Goal: Task Accomplishment & Management: Complete application form

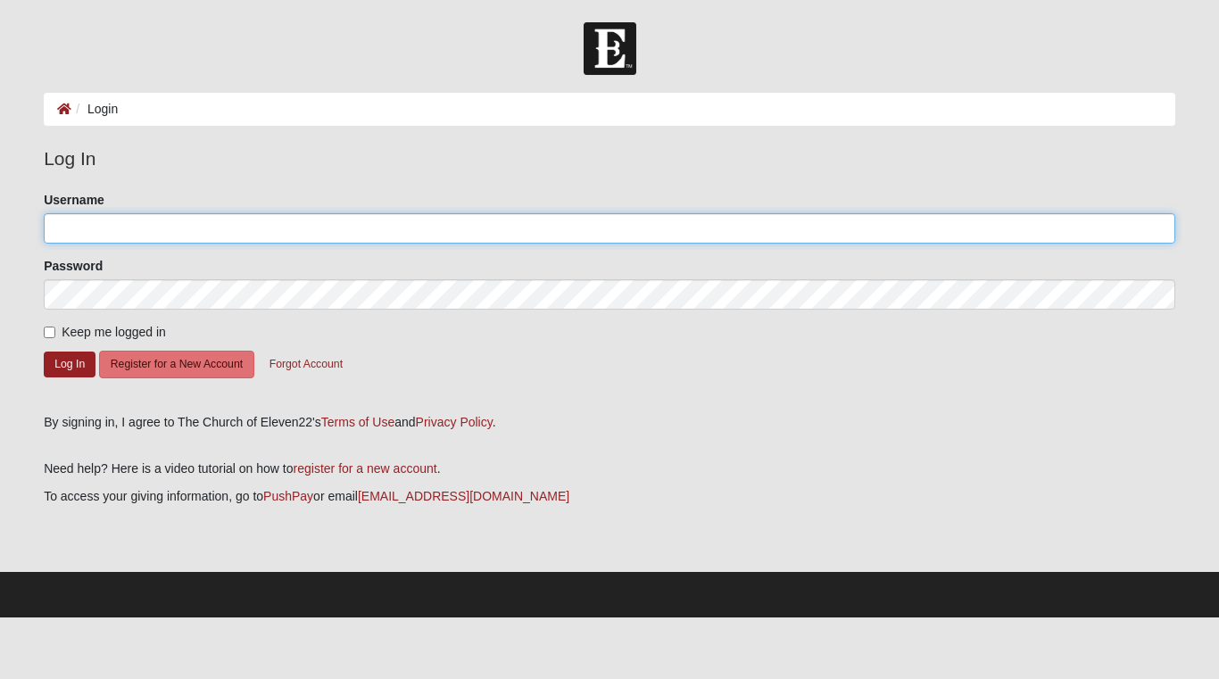
type input "[EMAIL_ADDRESS][DOMAIN_NAME]"
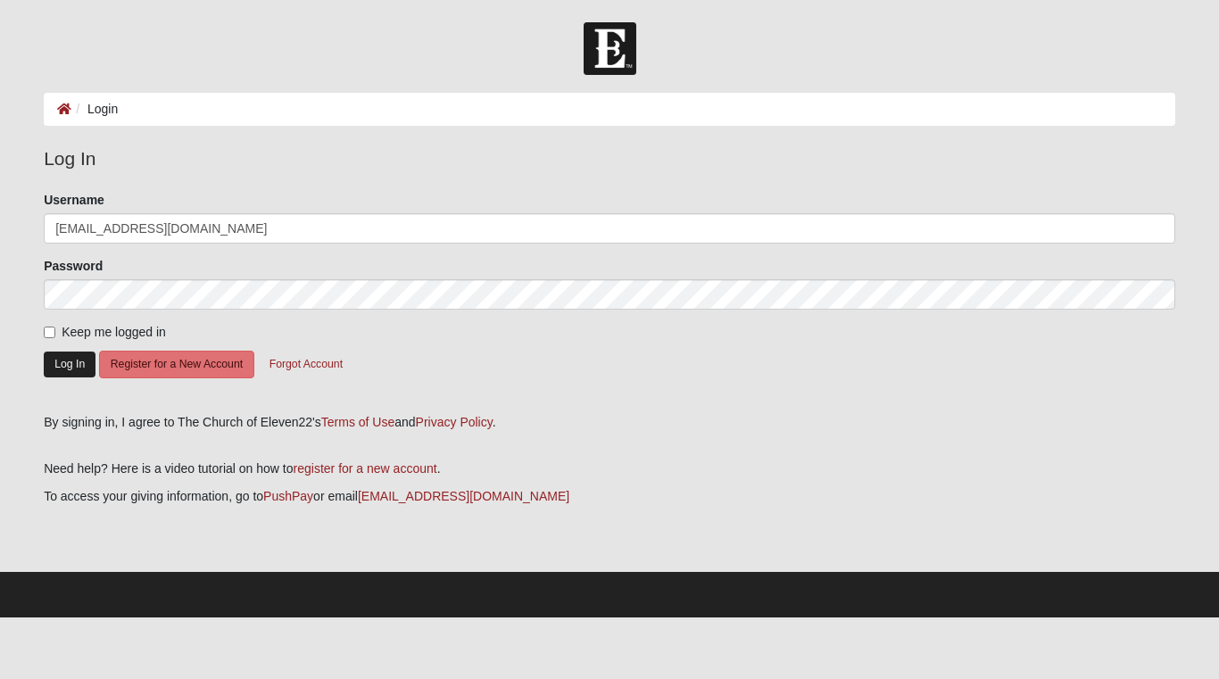
click at [71, 360] on button "Log In" at bounding box center [70, 364] width 52 height 26
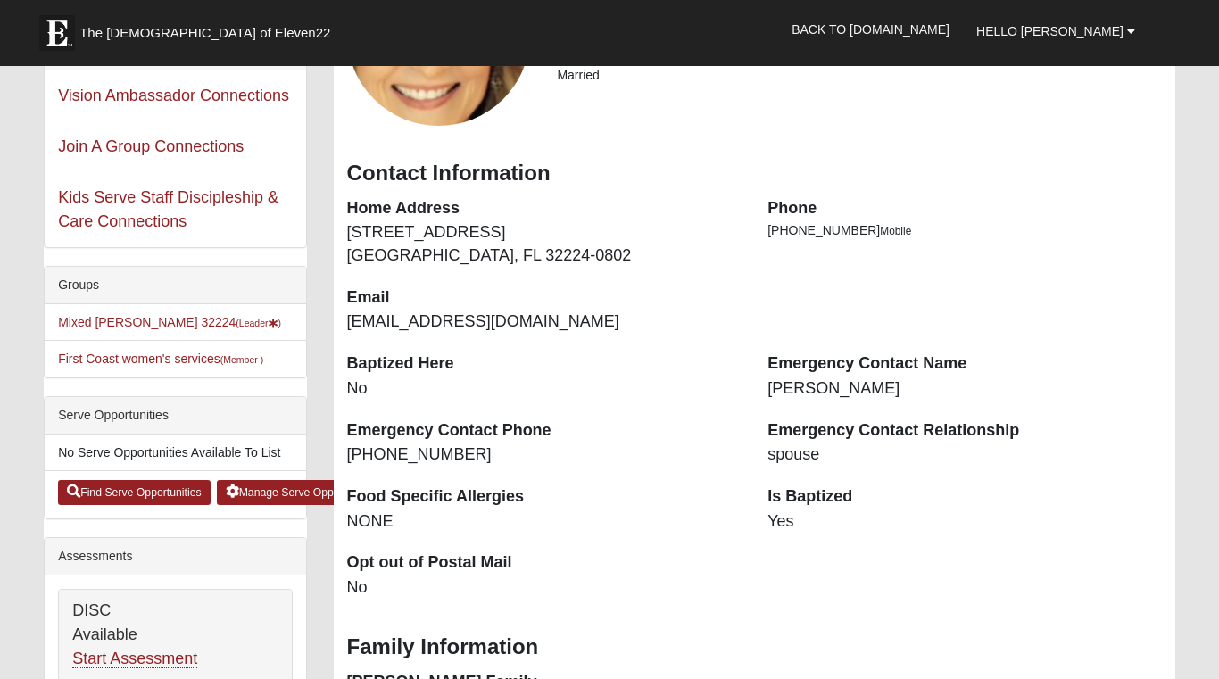
scroll to position [149, 0]
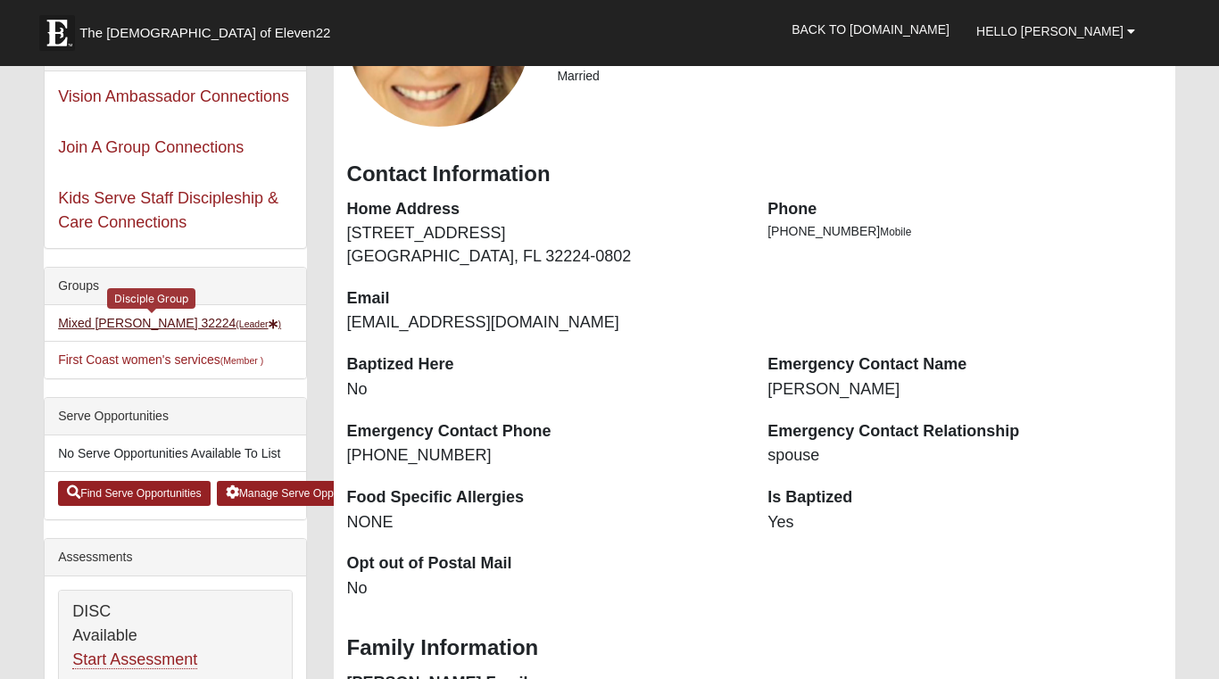
click at [162, 327] on link "Mixed [PERSON_NAME] 32224 (Leader )" at bounding box center [169, 323] width 223 height 14
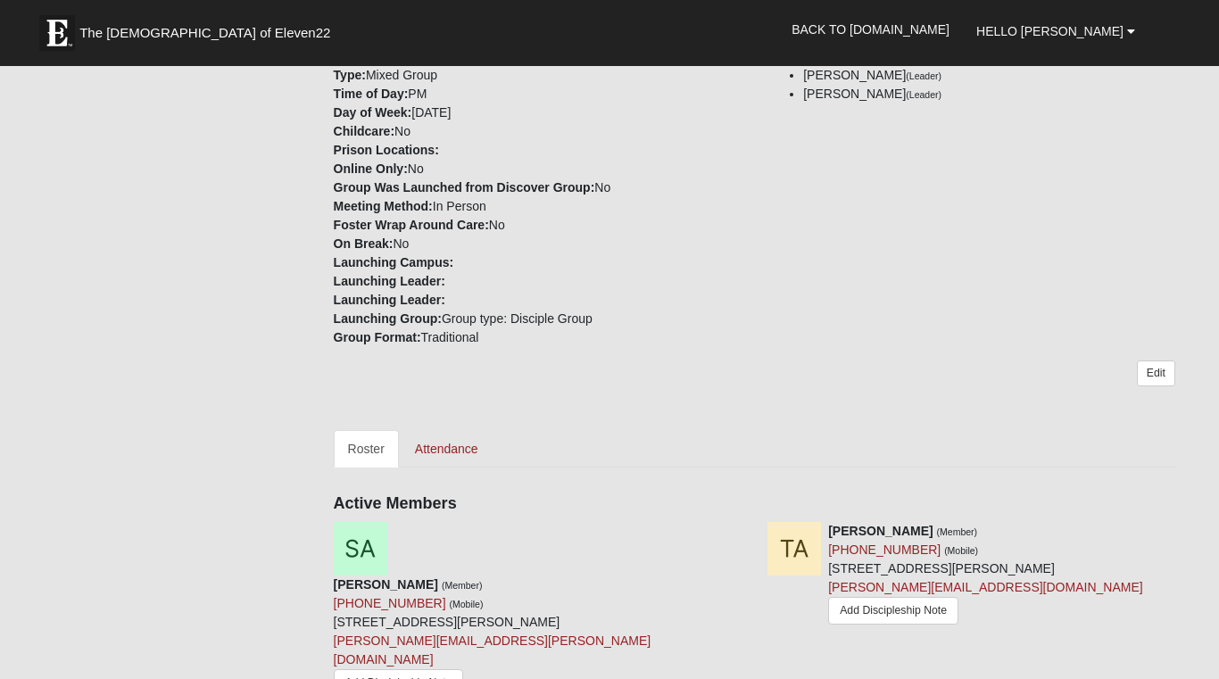
scroll to position [540, 0]
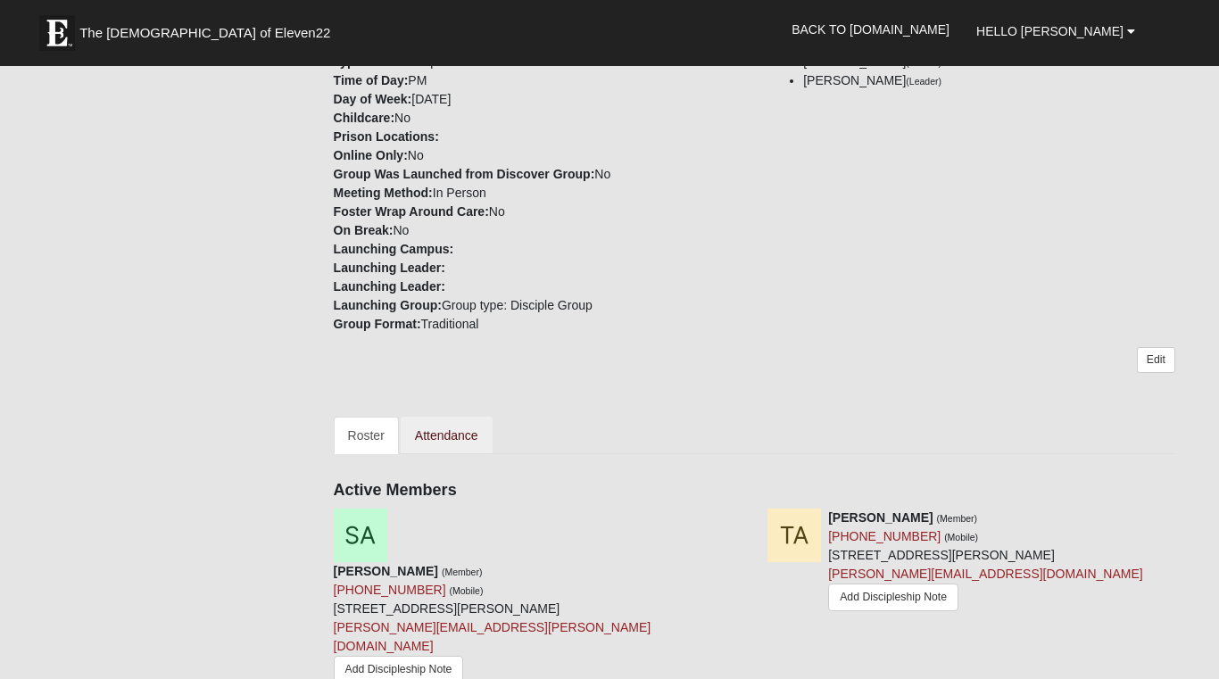
click at [447, 417] on link "Attendance" at bounding box center [447, 435] width 92 height 37
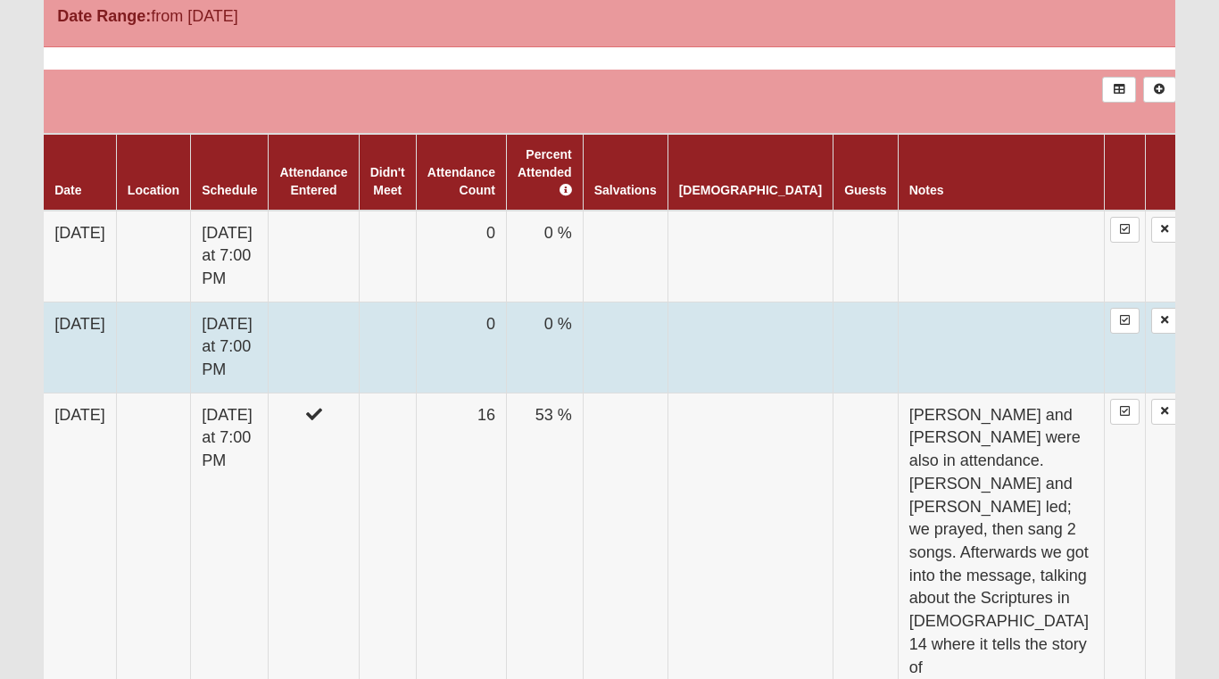
scroll to position [1066, 0]
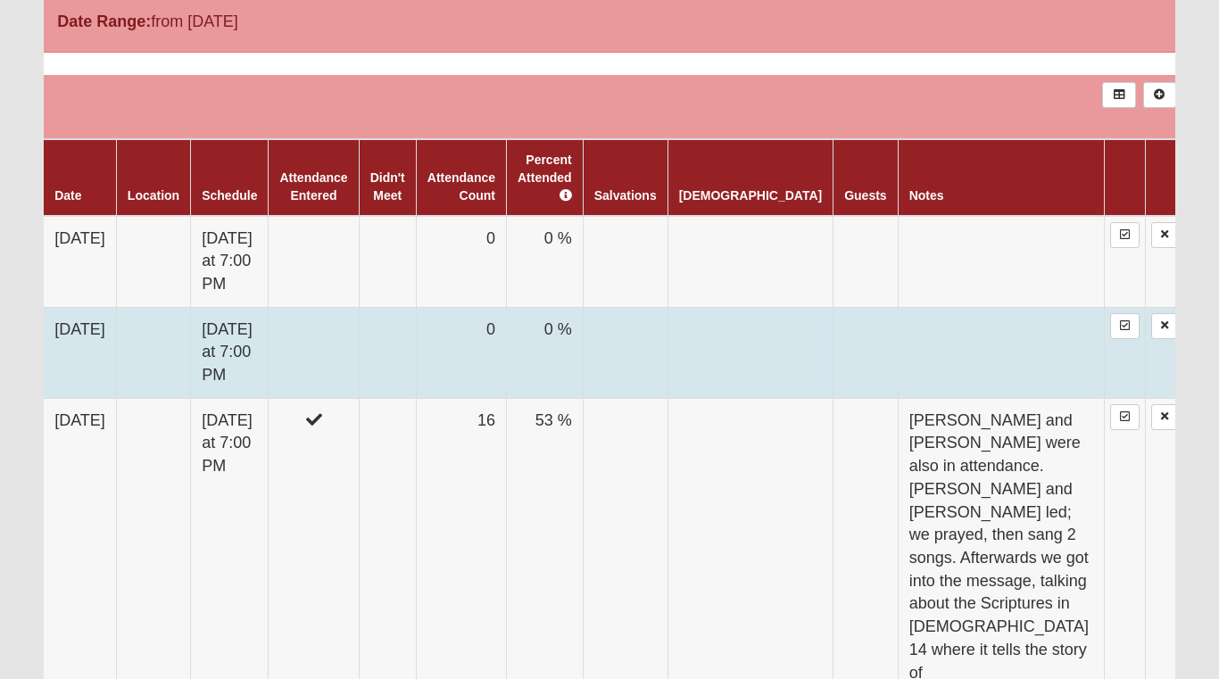
click at [109, 307] on td "9/24/2025" at bounding box center [80, 352] width 72 height 91
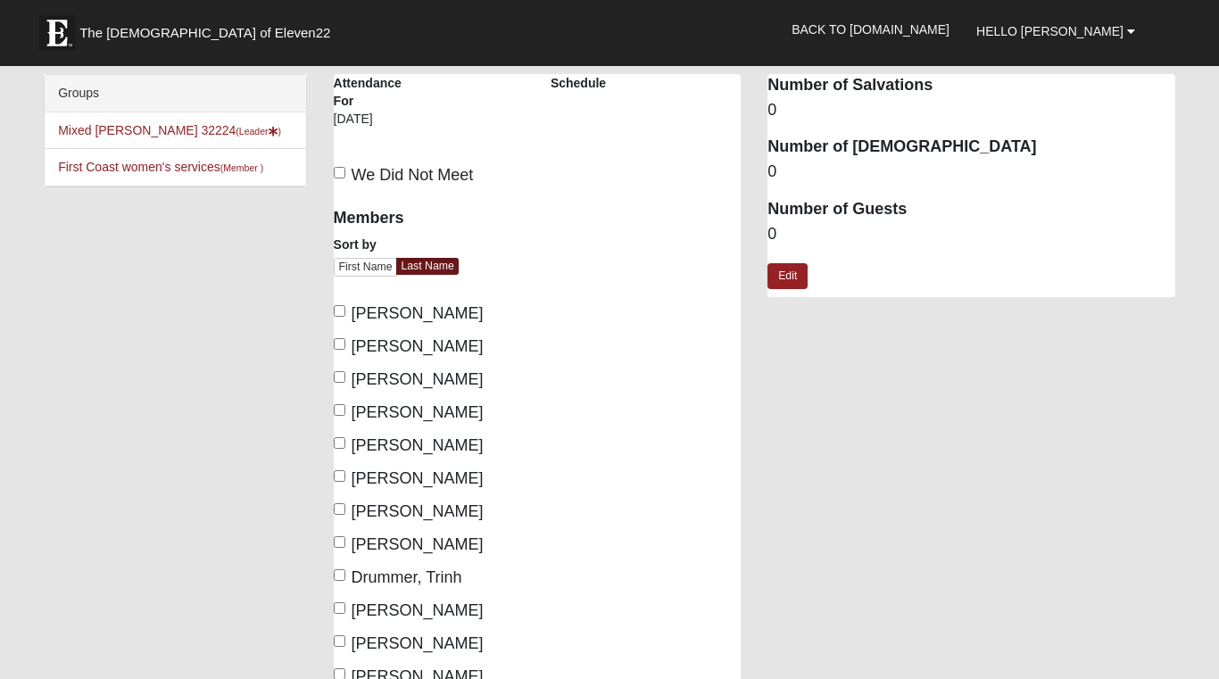
click at [339, 315] on input "[PERSON_NAME]" at bounding box center [340, 311] width 12 height 12
checkbox input "true"
click at [340, 340] on input "[PERSON_NAME]" at bounding box center [340, 344] width 12 height 12
checkbox input "true"
click at [340, 373] on input "[PERSON_NAME]" at bounding box center [340, 377] width 12 height 12
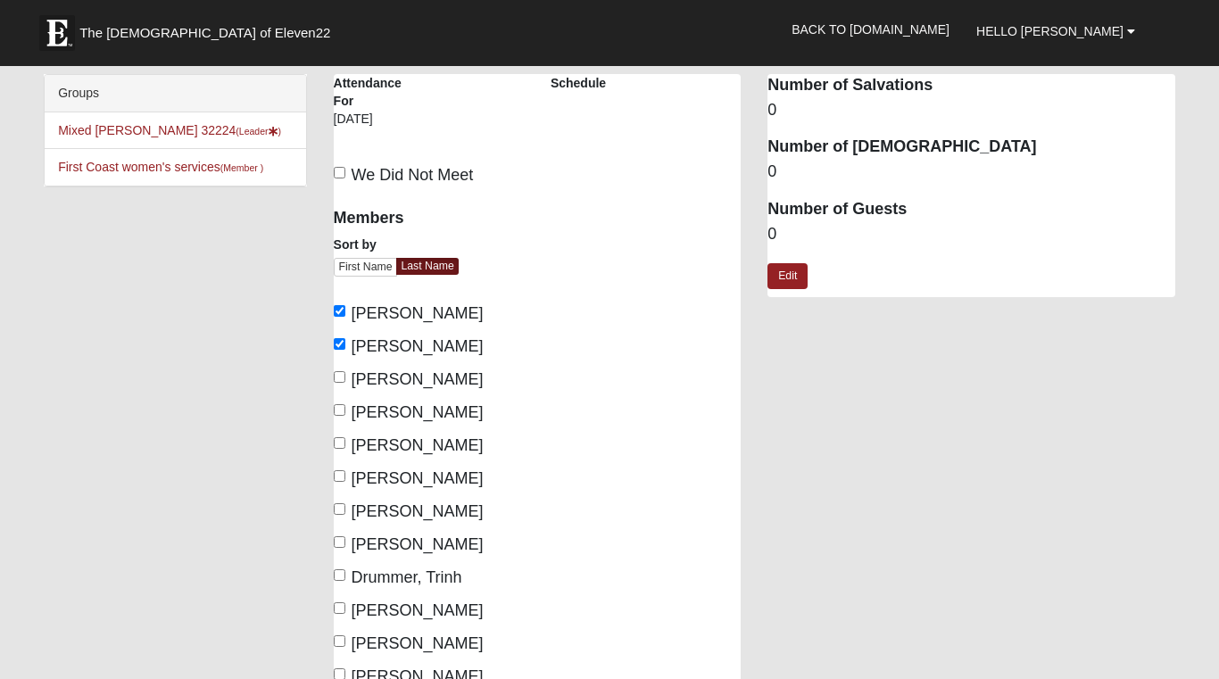
checkbox input "true"
click at [340, 408] on input "[PERSON_NAME]" at bounding box center [340, 410] width 12 height 12
checkbox input "true"
click at [339, 438] on input "[PERSON_NAME]" at bounding box center [340, 443] width 12 height 12
checkbox input "true"
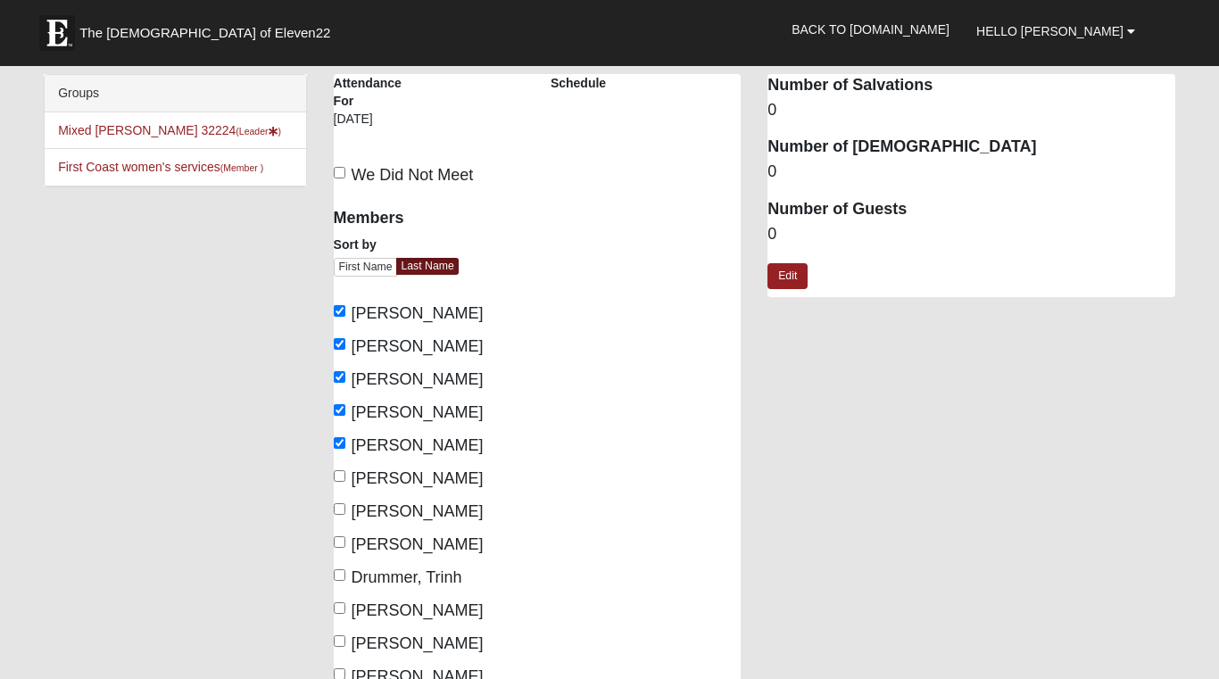
click at [341, 475] on input "[PERSON_NAME]" at bounding box center [340, 476] width 12 height 12
checkbox input "true"
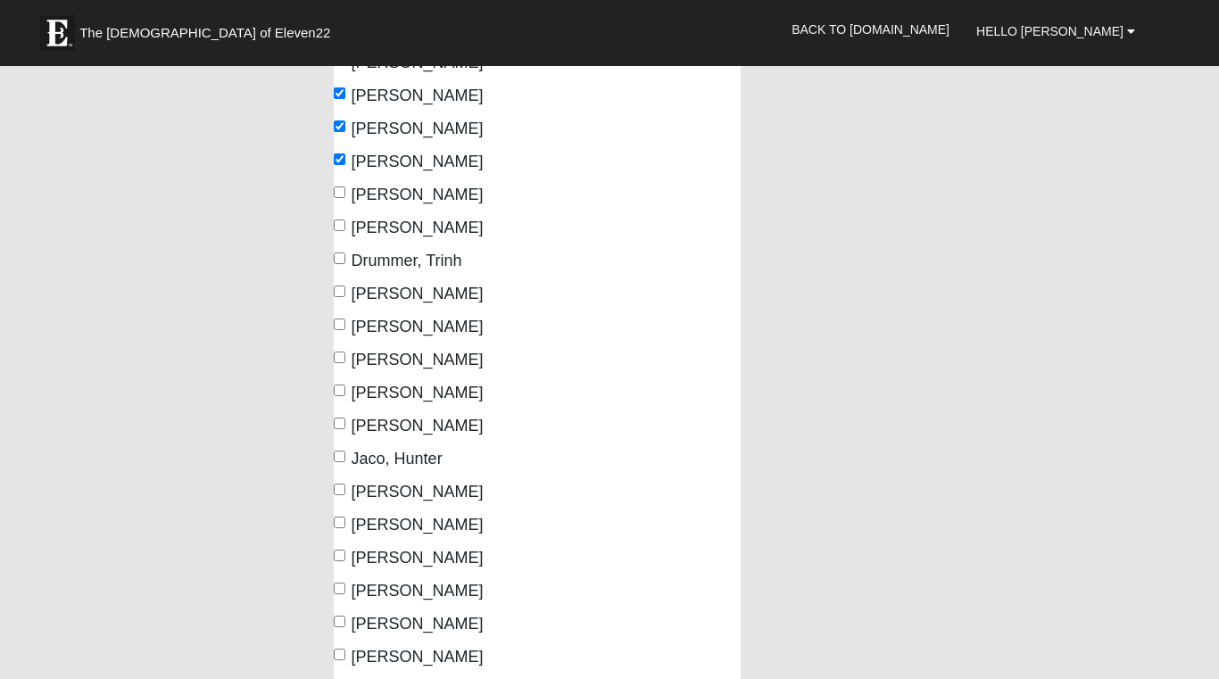
scroll to position [318, 0]
click at [343, 360] on input "[PERSON_NAME]" at bounding box center [340, 356] width 12 height 12
checkbox input "true"
click at [342, 387] on input "[PERSON_NAME]" at bounding box center [340, 389] width 12 height 12
checkbox input "true"
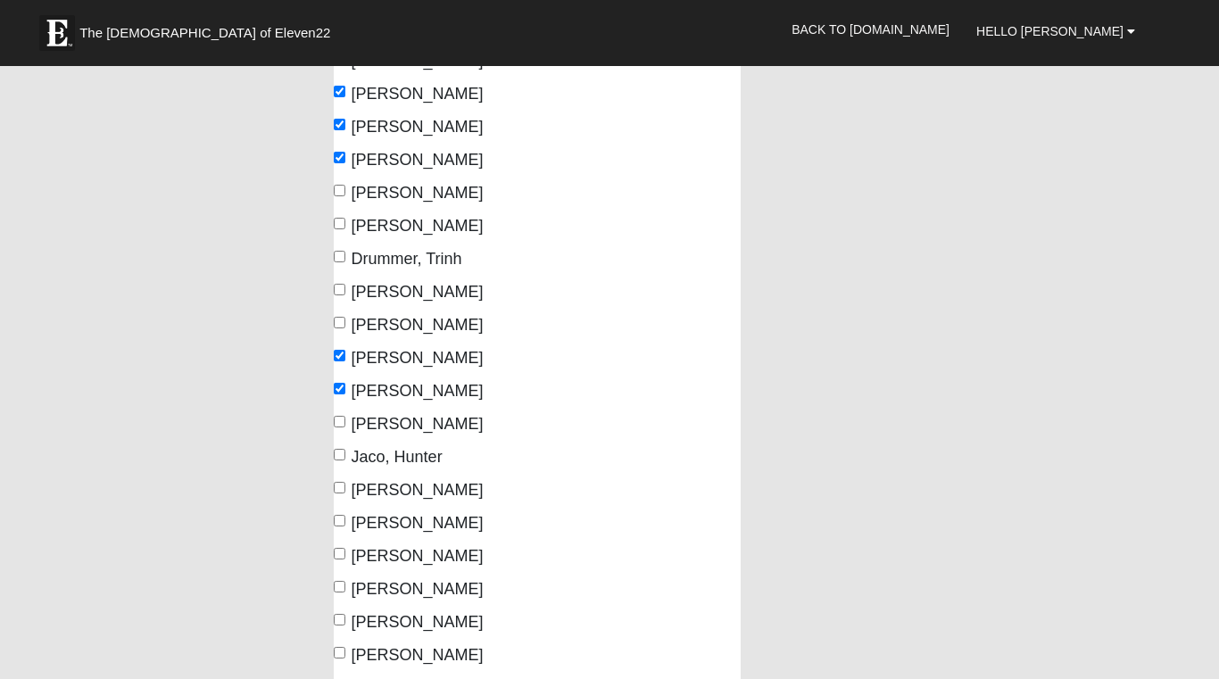
click at [341, 424] on input "[PERSON_NAME]" at bounding box center [340, 422] width 12 height 12
checkbox input "true"
click at [338, 454] on input "Jaco, Hunter" at bounding box center [340, 455] width 12 height 12
checkbox input "true"
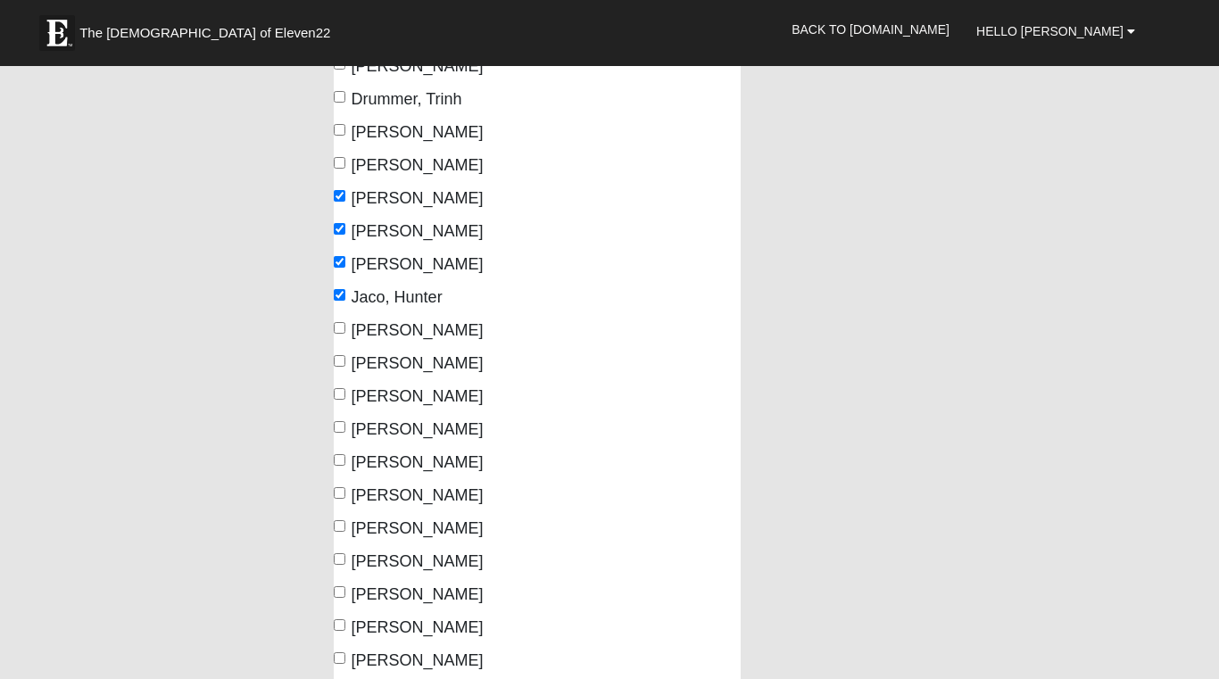
scroll to position [494, 0]
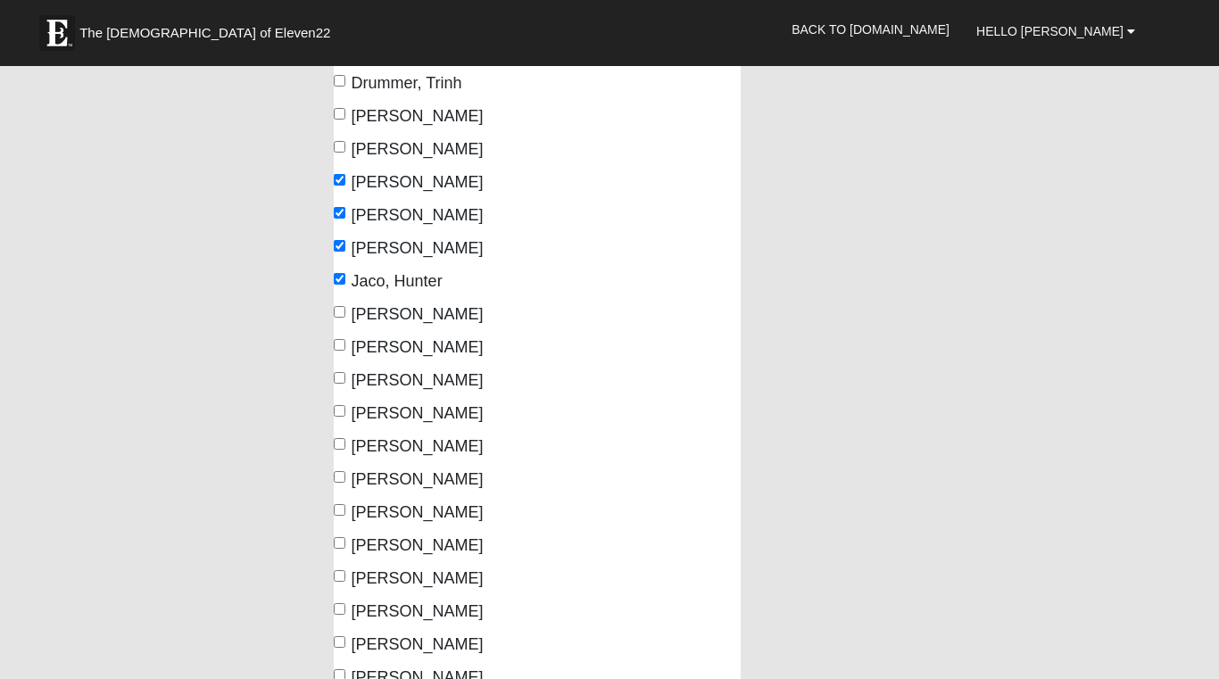
click at [340, 311] on input "[PERSON_NAME]" at bounding box center [340, 312] width 12 height 12
checkbox input "true"
click at [337, 343] on input "[PERSON_NAME]" at bounding box center [340, 345] width 12 height 12
checkbox input "true"
click at [343, 409] on input "[PERSON_NAME]" at bounding box center [340, 411] width 12 height 12
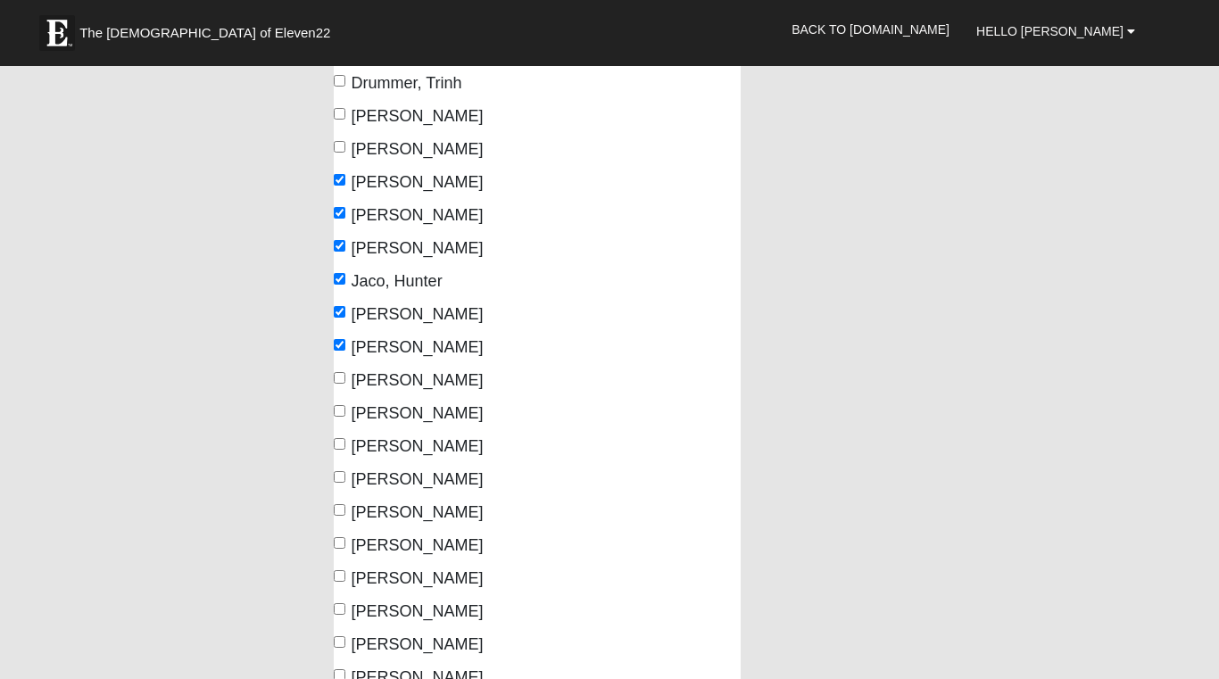
checkbox input "true"
click at [342, 478] on input "[PERSON_NAME]" at bounding box center [340, 477] width 12 height 12
checkbox input "true"
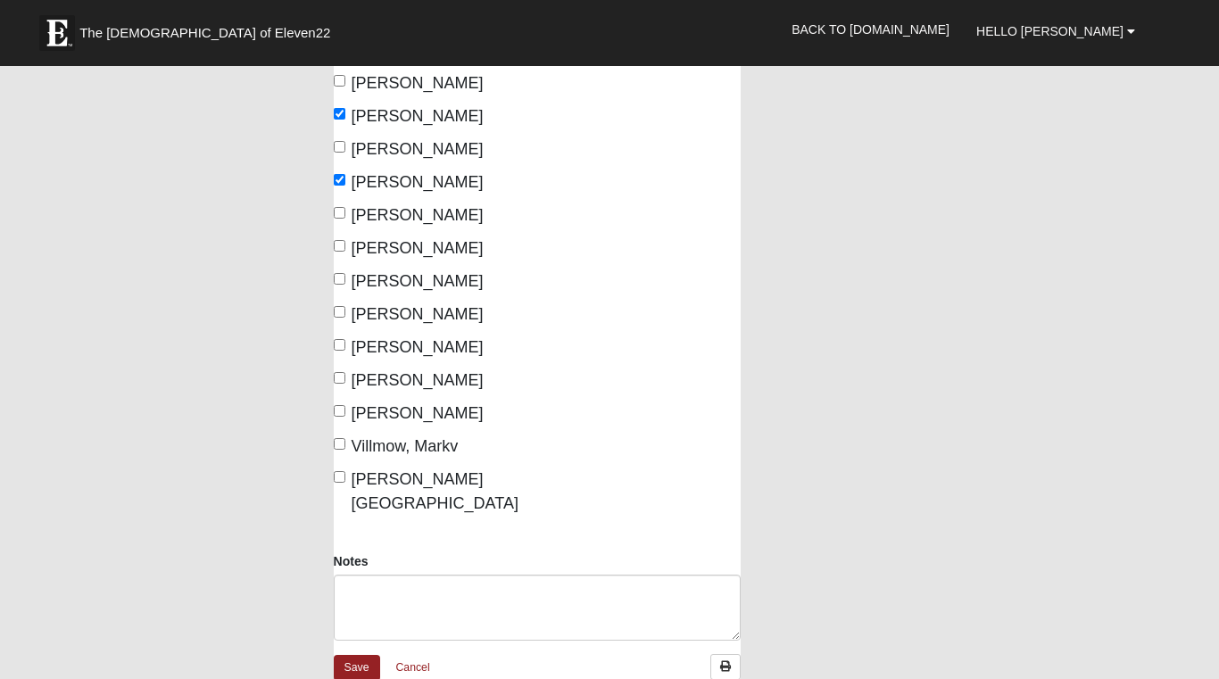
scroll to position [792, 0]
click at [340, 379] on input "[PERSON_NAME]" at bounding box center [340, 377] width 12 height 12
checkbox input "true"
click at [337, 412] on input "[PERSON_NAME]" at bounding box center [340, 410] width 12 height 12
checkbox input "true"
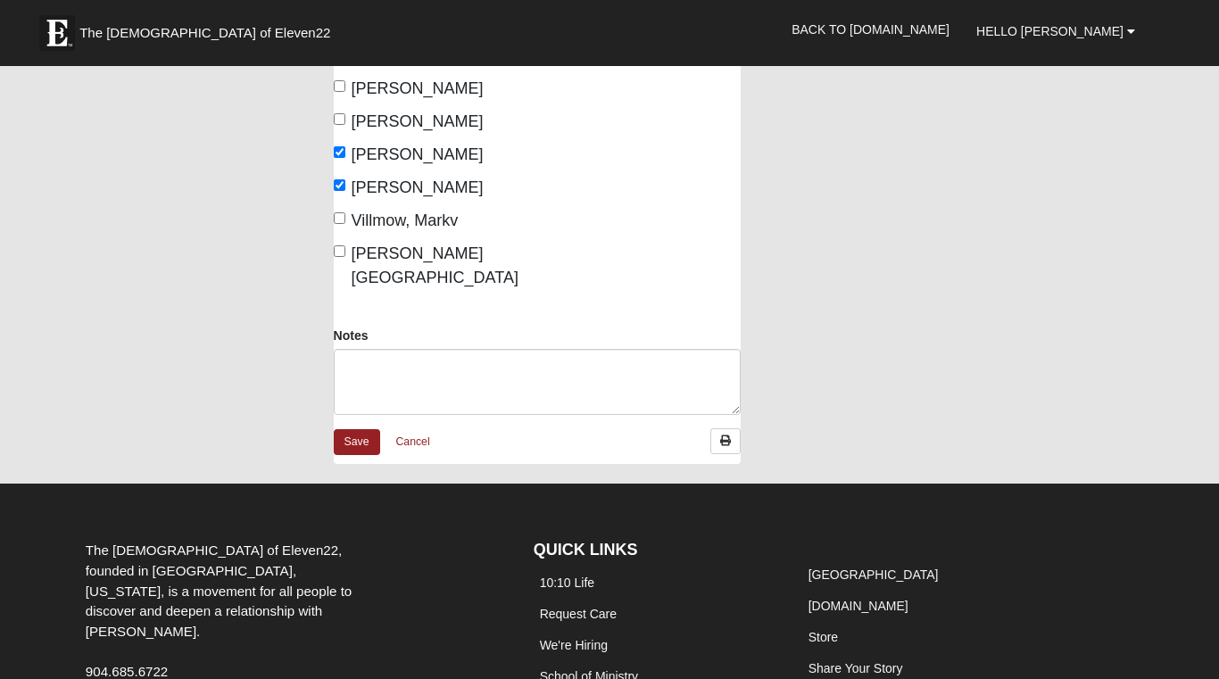
scroll to position [1026, 0]
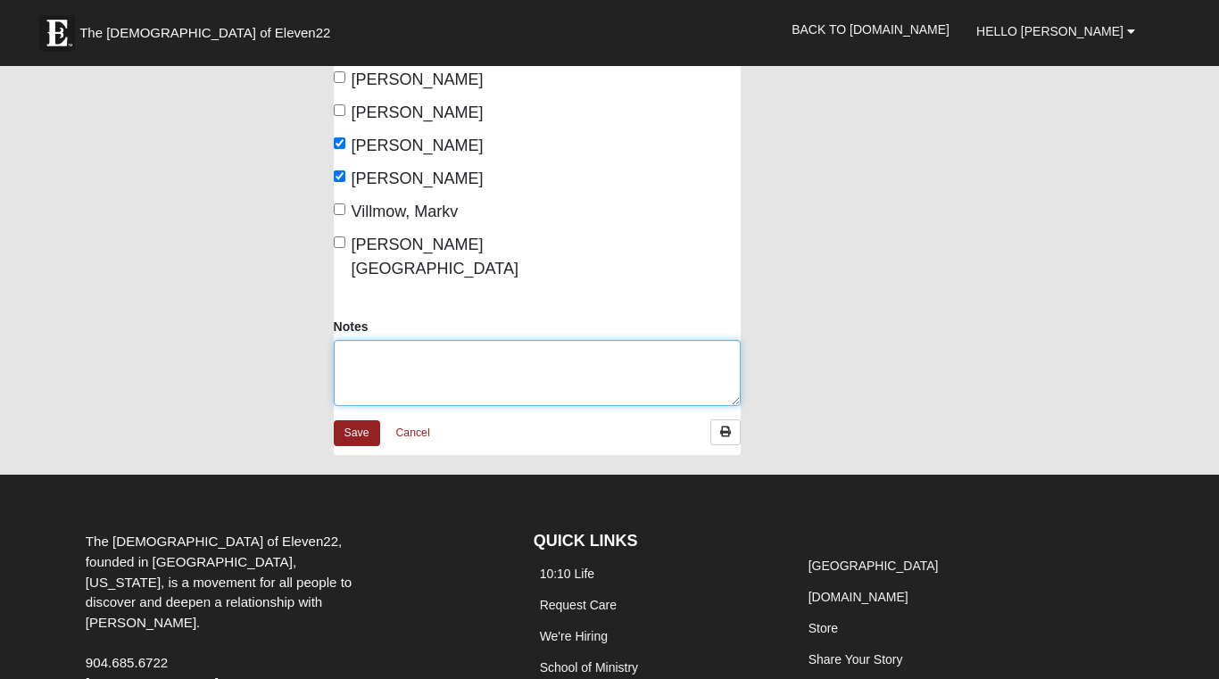
click at [349, 340] on textarea "Notes" at bounding box center [538, 373] width 408 height 66
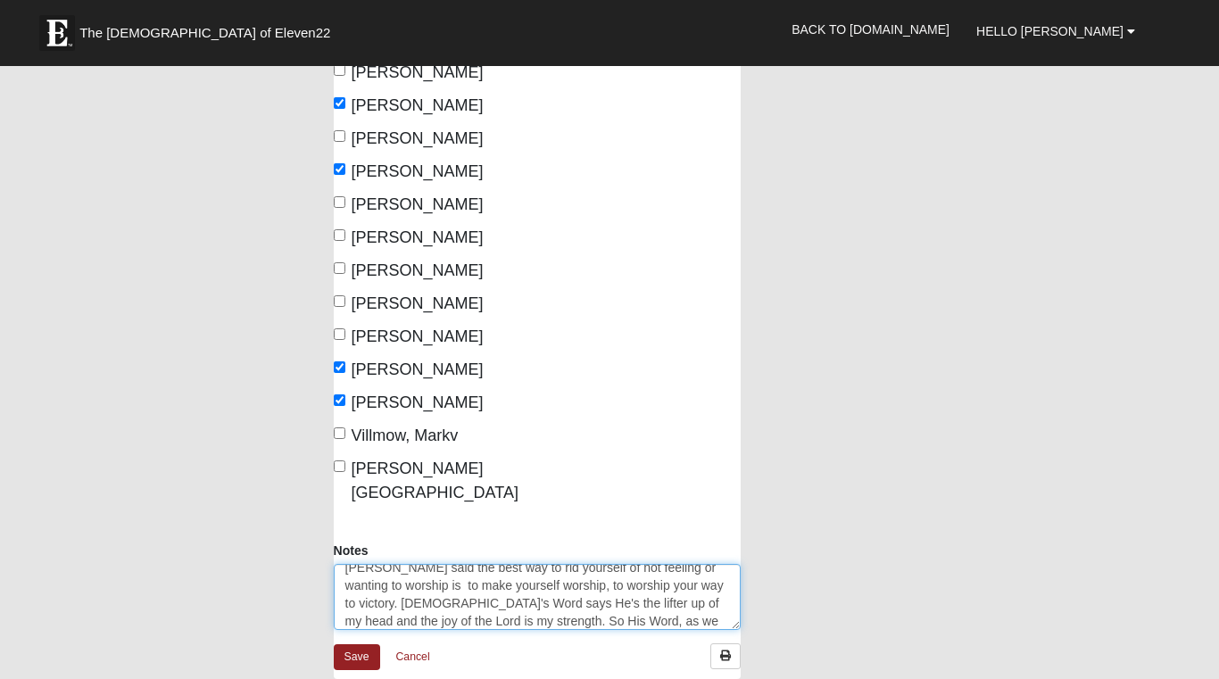
scroll to position [47, 0]
click at [674, 583] on textarea "[PERSON_NAME] led and we met at the Loop for supper together. [PERSON_NAME] sai…" at bounding box center [538, 597] width 408 height 66
click at [464, 600] on textarea "[PERSON_NAME] led and we met at the Loop for supper together. [PERSON_NAME] sai…" at bounding box center [538, 597] width 408 height 66
click at [516, 599] on textarea "[PERSON_NAME] led and we met at the Loop for supper together. [PERSON_NAME] sai…" at bounding box center [538, 597] width 408 height 66
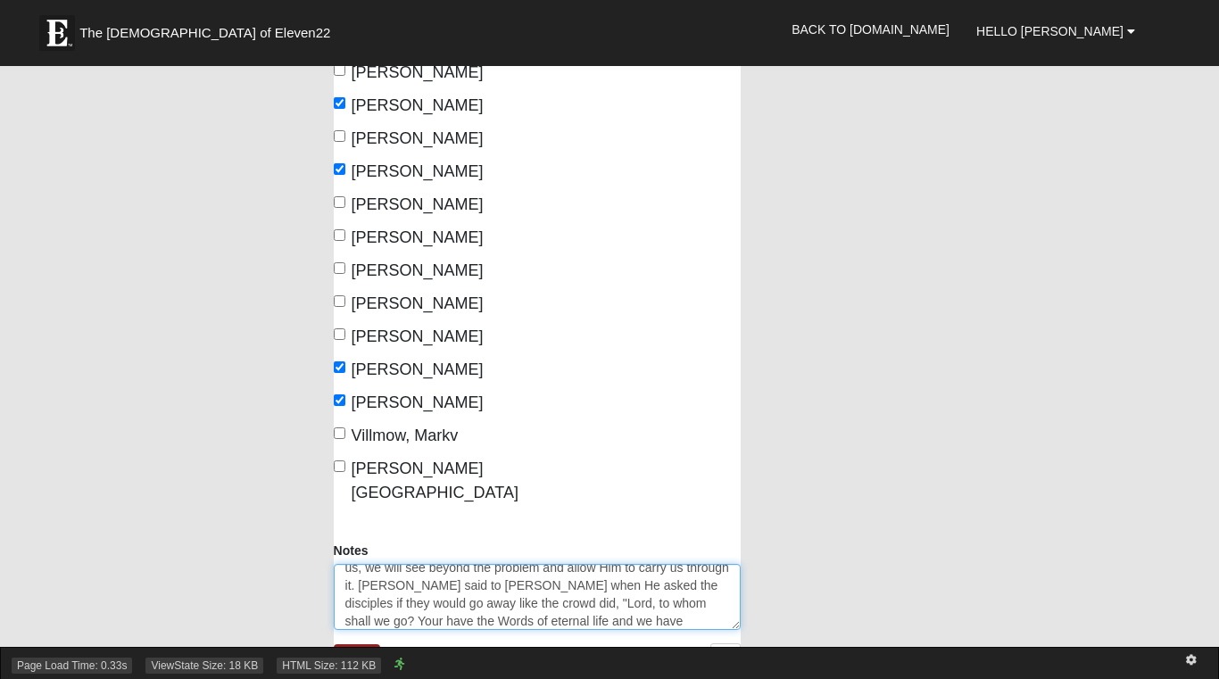
scroll to position [208, 0]
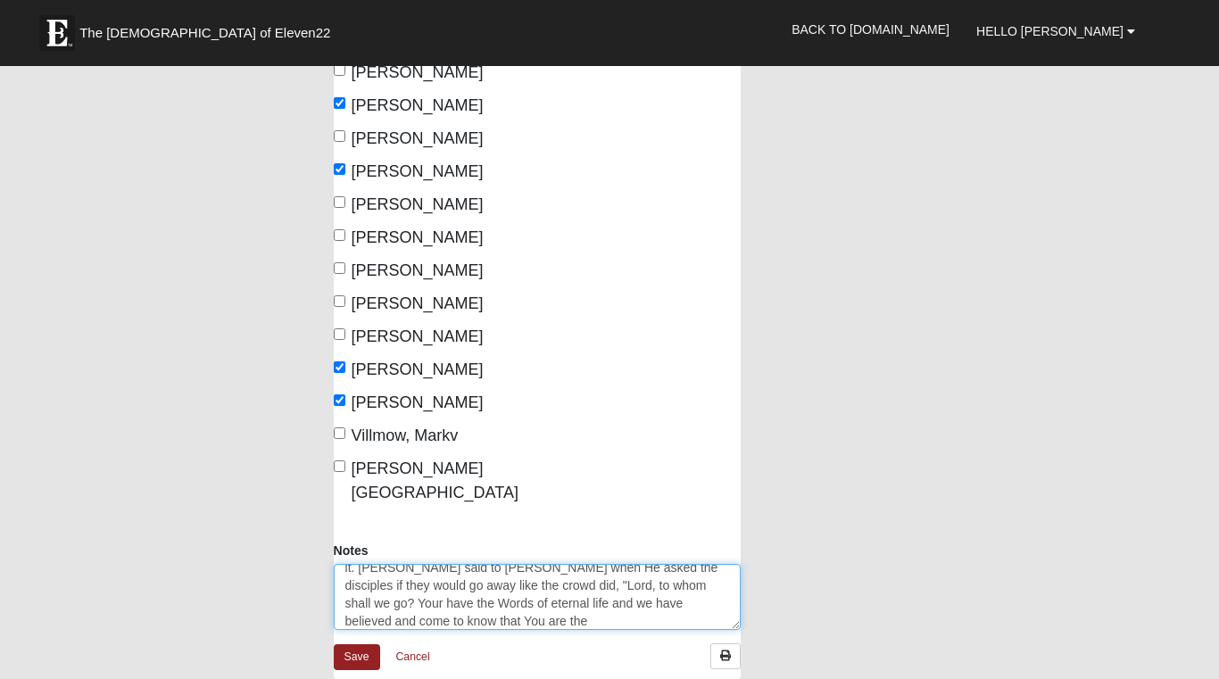
click at [419, 582] on textarea "[PERSON_NAME] led and we met at the Loop for supper together. [PERSON_NAME] sai…" at bounding box center [538, 597] width 408 height 66
click at [435, 582] on textarea "[PERSON_NAME] led and we met at the Loop for supper together. [PERSON_NAME] sai…" at bounding box center [538, 597] width 408 height 66
drag, startPoint x: 459, startPoint y: 583, endPoint x: 534, endPoint y: 583, distance: 75.8
click at [554, 564] on textarea "[PERSON_NAME] led and we met at the Loop for supper together. [PERSON_NAME] sai…" at bounding box center [538, 597] width 408 height 66
click at [418, 597] on textarea "[PERSON_NAME] led and we met at the Loop for supper together. [PERSON_NAME] sai…" at bounding box center [538, 597] width 408 height 66
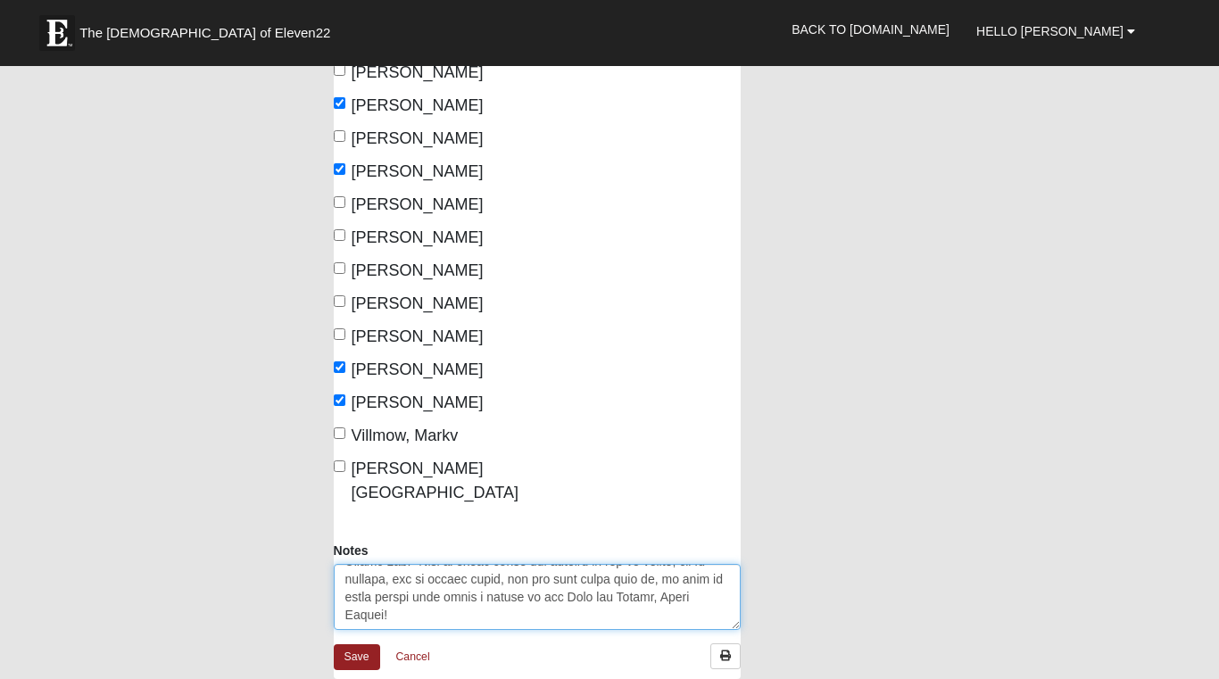
scroll to position [268, 0]
type textarea "[PERSON_NAME] led and we met at the Loop for supper together. [PERSON_NAME] sai…"
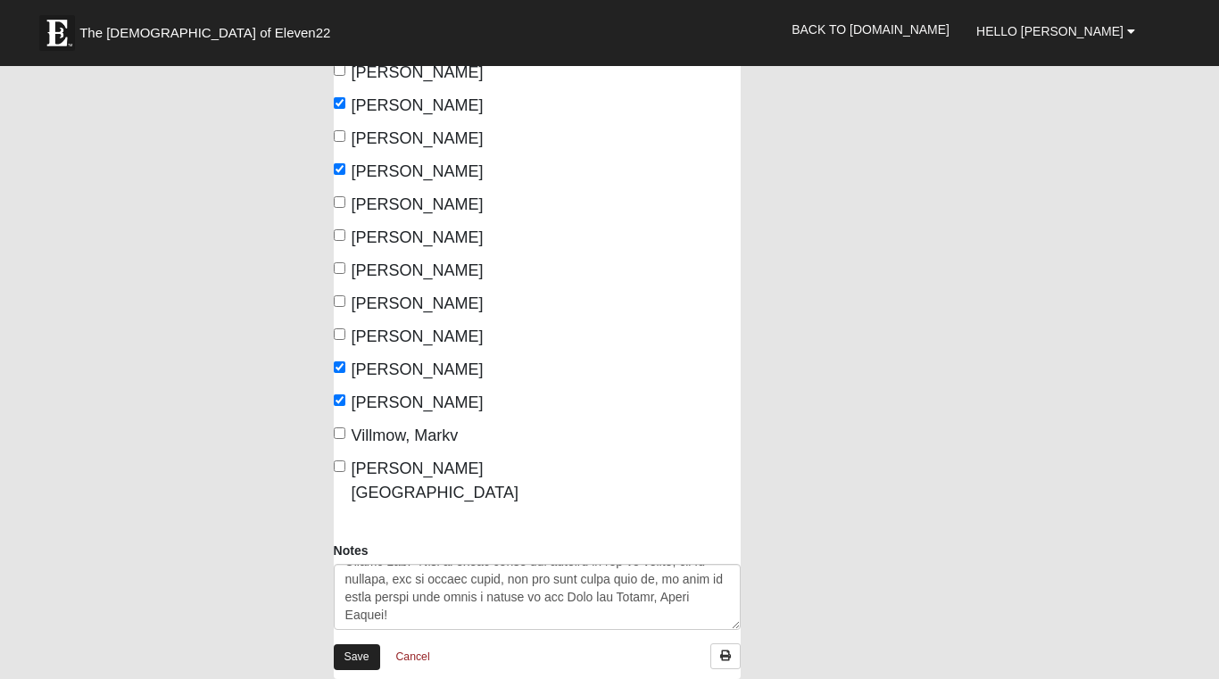
click at [363, 644] on link "Save" at bounding box center [357, 657] width 46 height 26
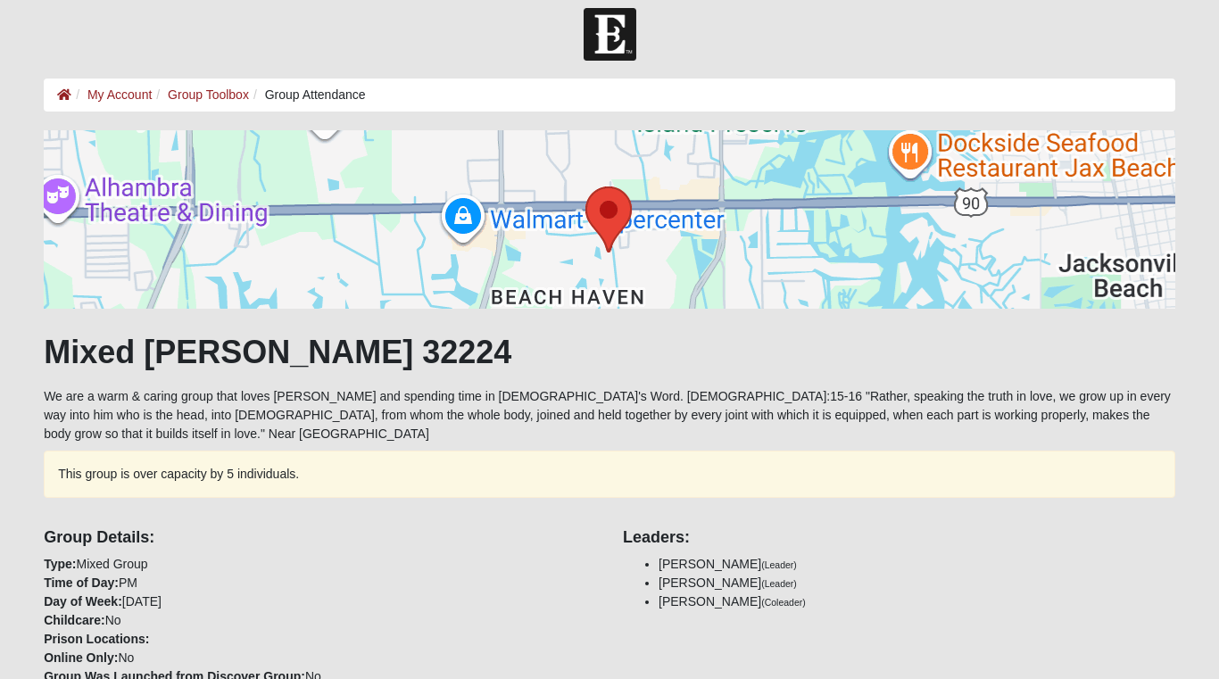
scroll to position [17, 0]
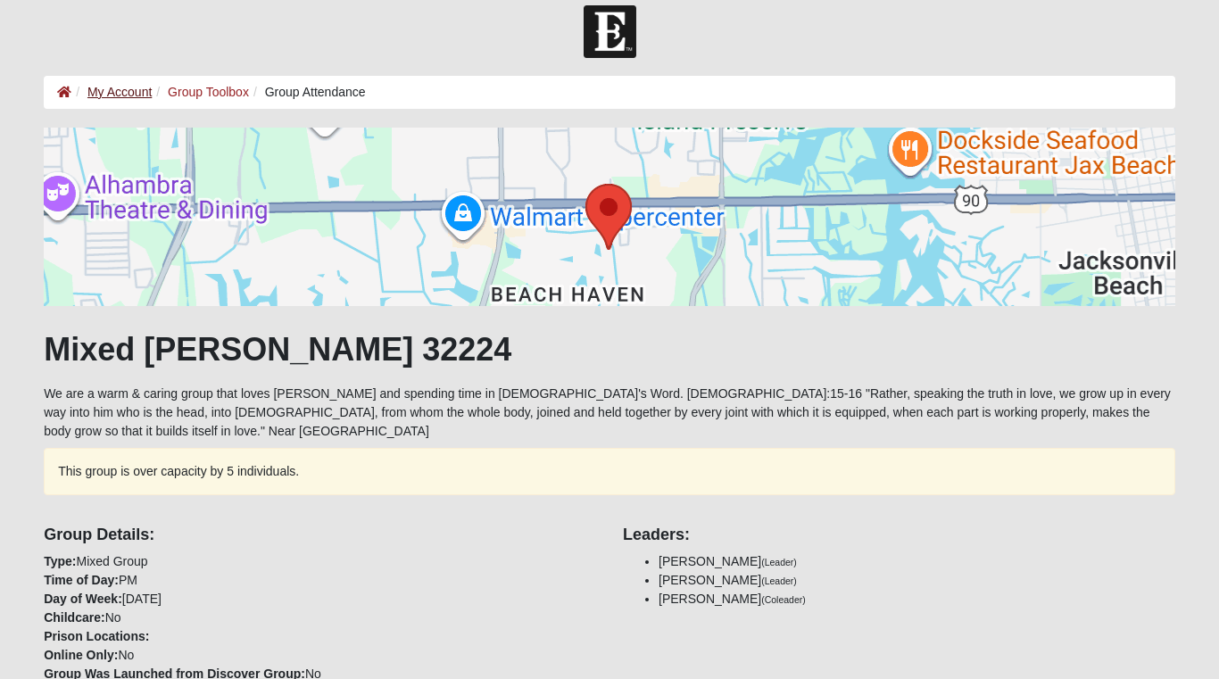
click at [139, 89] on link "My Account" at bounding box center [119, 92] width 64 height 14
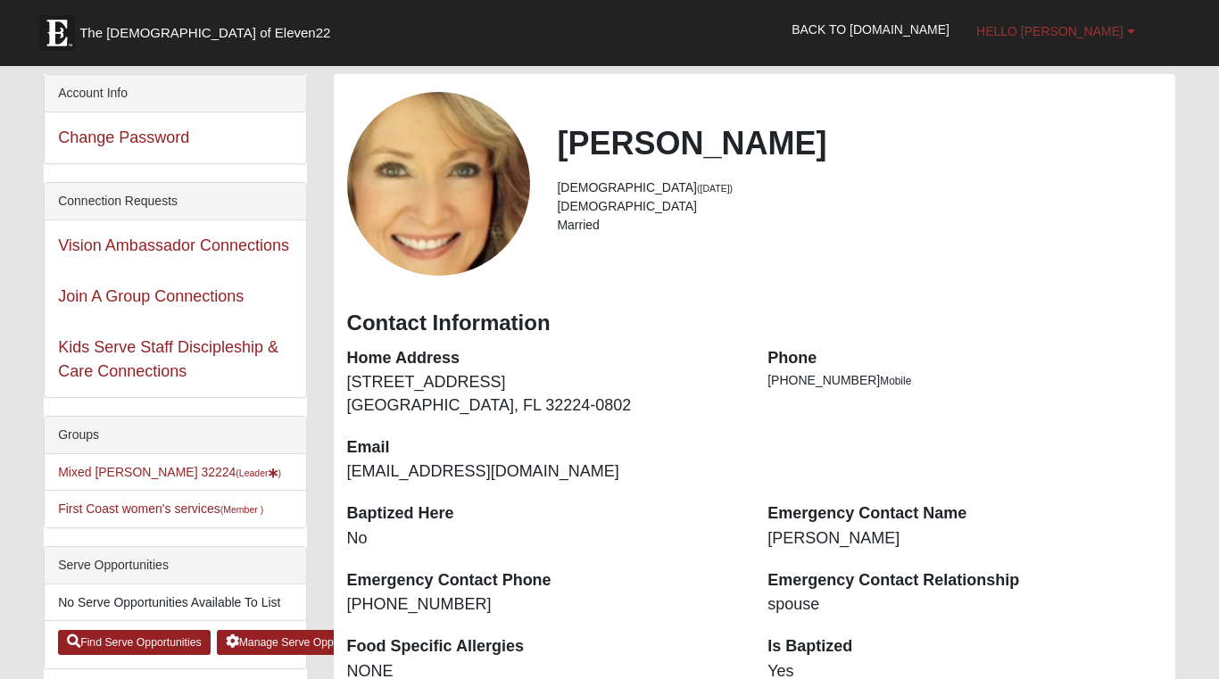
click at [1088, 42] on link "Hello [PERSON_NAME]" at bounding box center [1056, 31] width 186 height 45
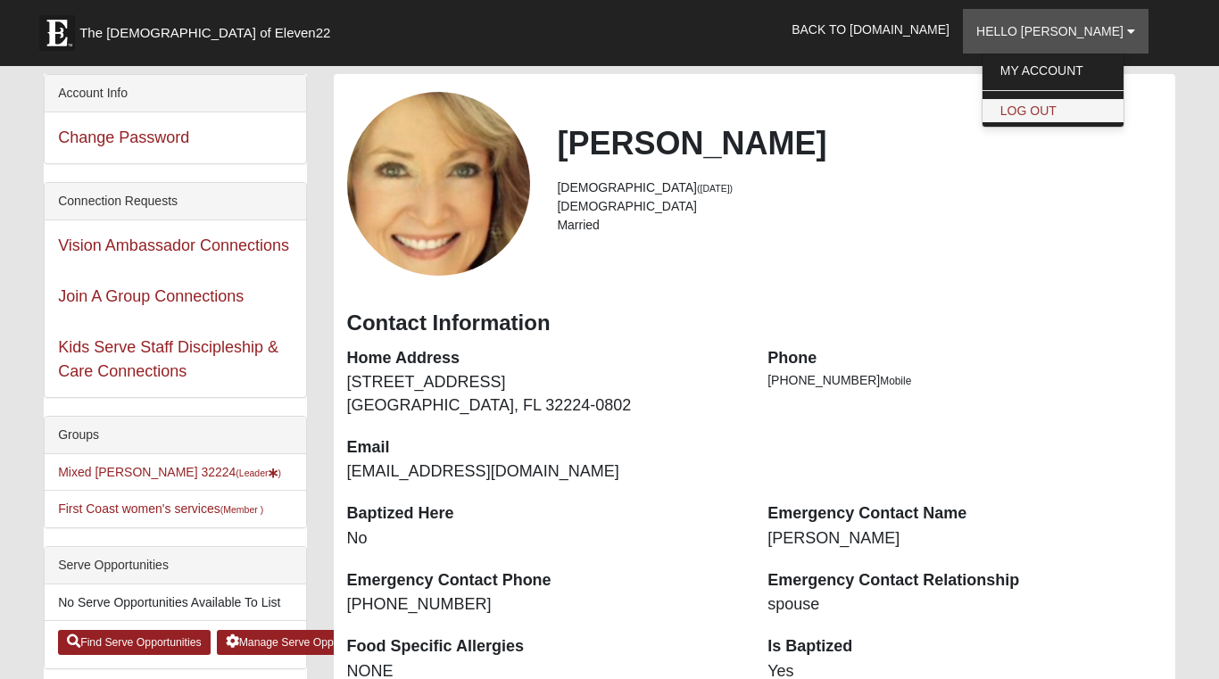
click at [1059, 113] on link "Log Out" at bounding box center [1052, 110] width 141 height 23
